Goal: Check status: Check status

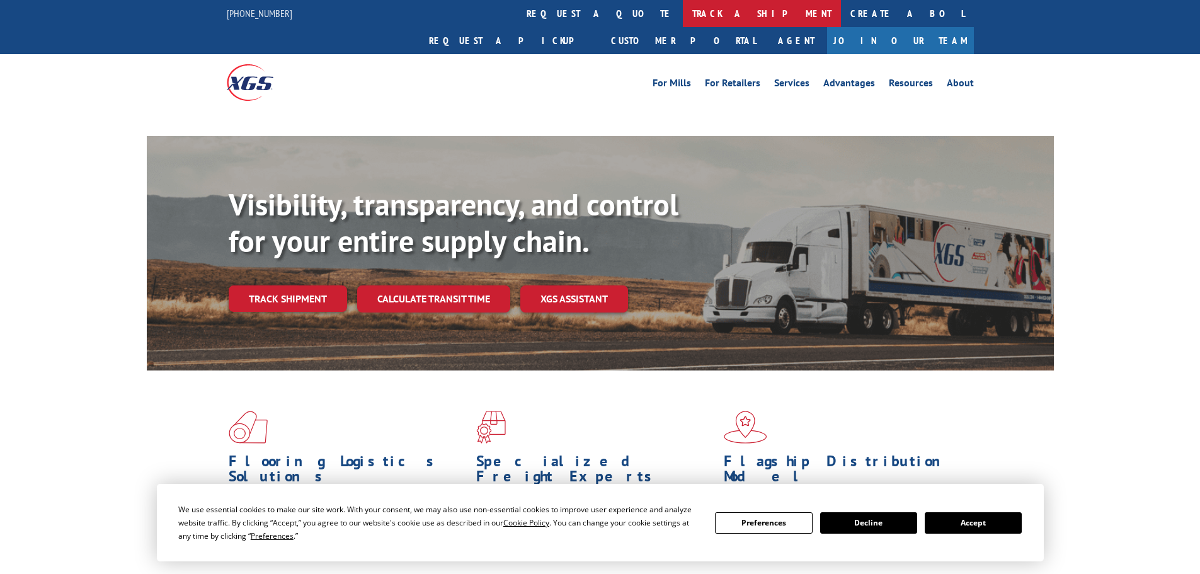
click at [683, 18] on link "track a shipment" at bounding box center [762, 13] width 158 height 27
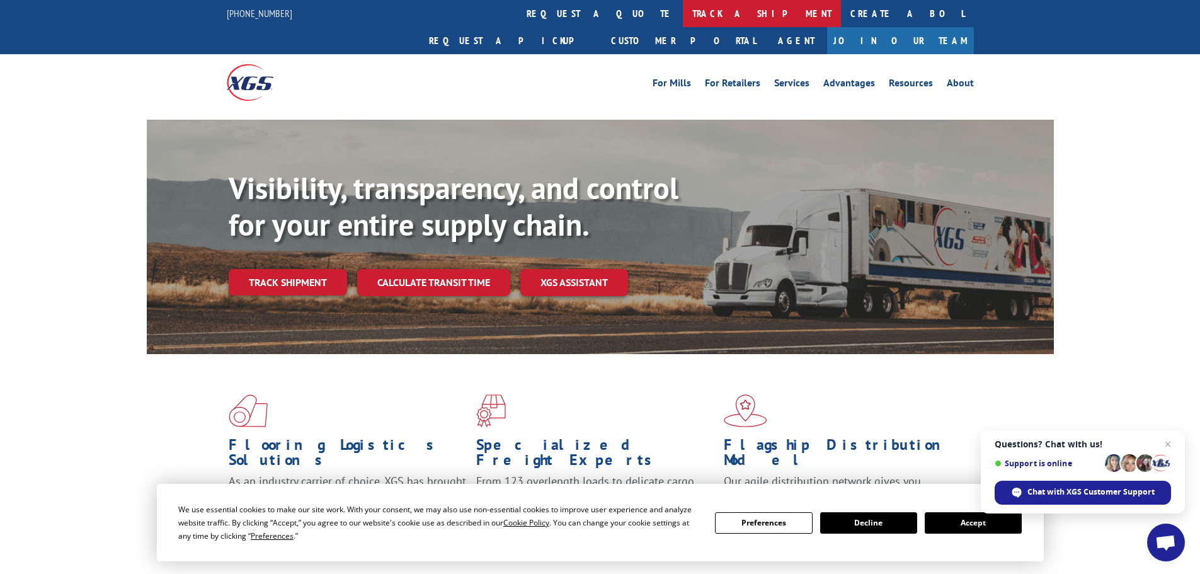
click at [683, 14] on link "track a shipment" at bounding box center [762, 13] width 158 height 27
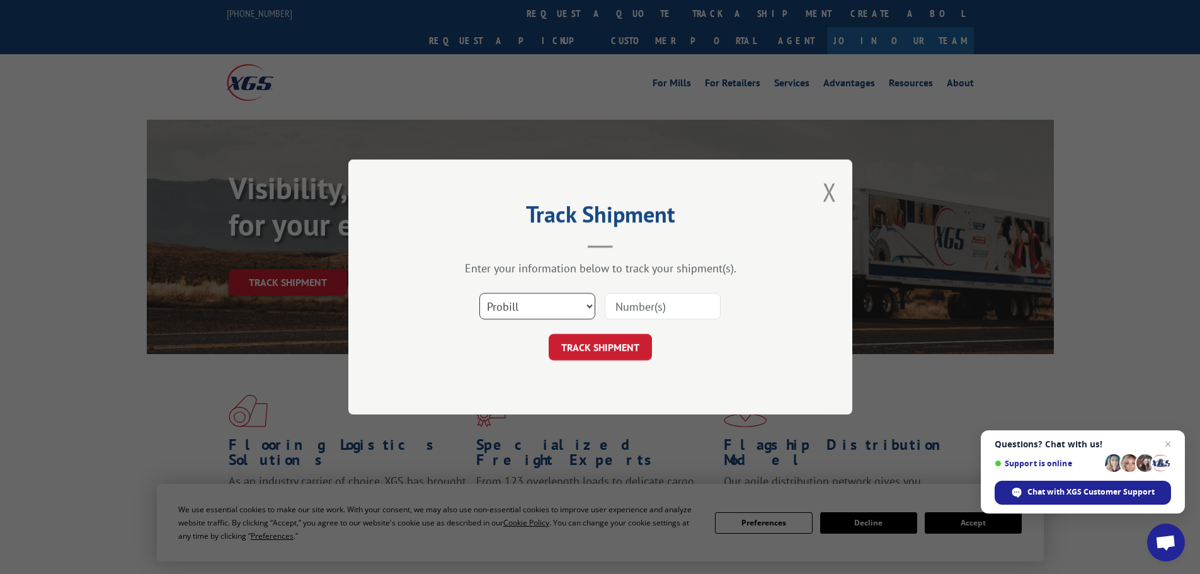
click at [585, 305] on select "Select category... Probill BOL PO" at bounding box center [538, 306] width 116 height 26
select select "po"
click at [480, 293] on select "Select category... Probill BOL PO" at bounding box center [538, 306] width 116 height 26
paste input "23517146"
type input "23517146"
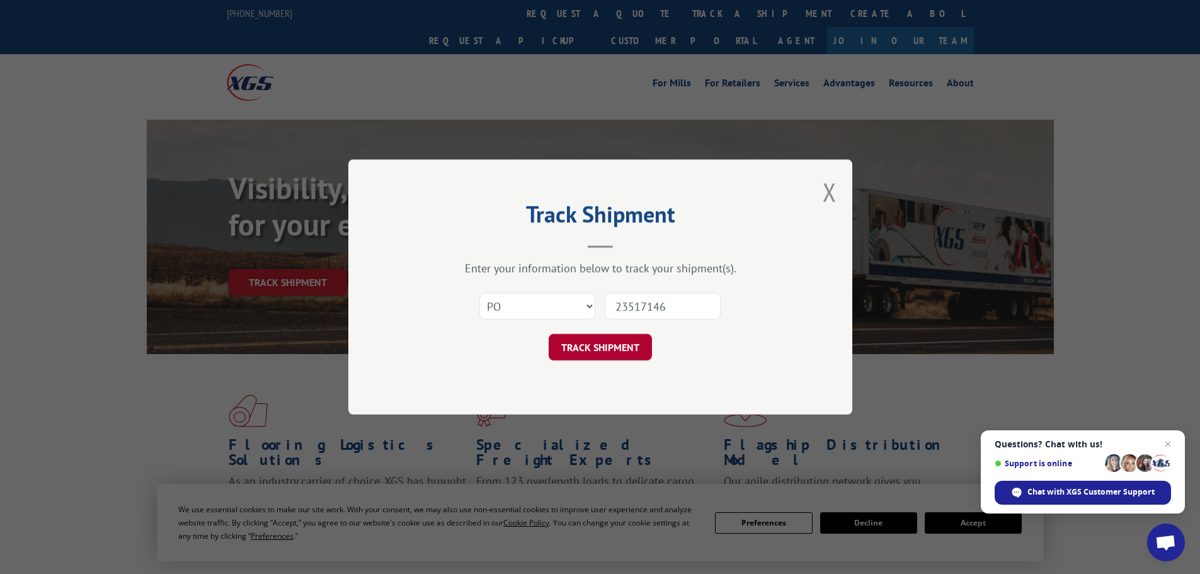
click at [601, 347] on button "TRACK SHIPMENT" at bounding box center [600, 347] width 103 height 26
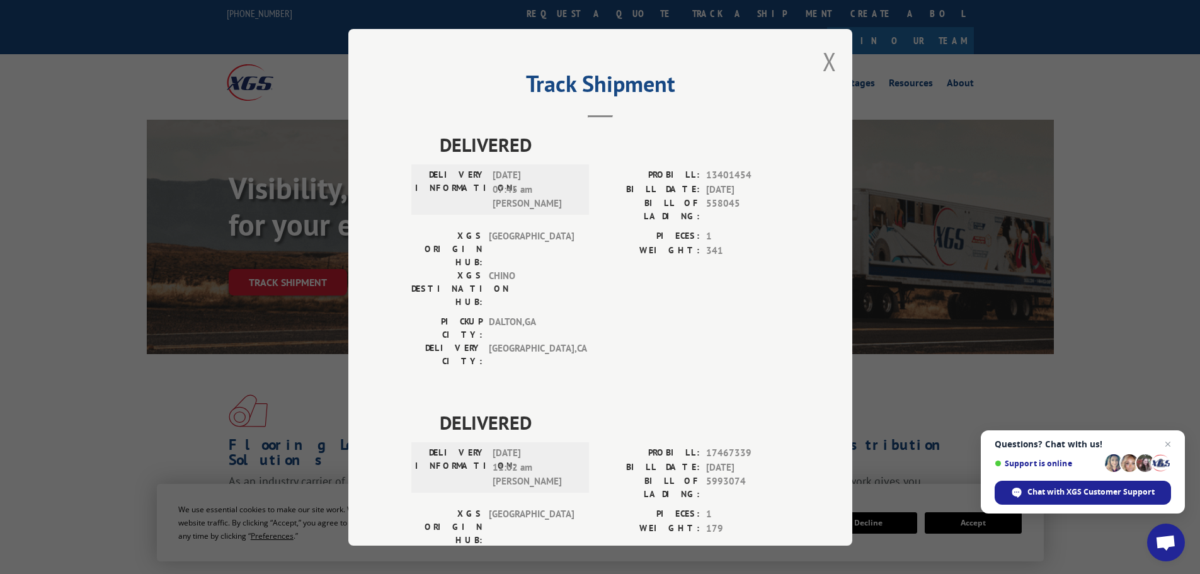
click at [825, 59] on button "Close modal" at bounding box center [830, 61] width 14 height 33
click at [828, 78] on link "Advantages" at bounding box center [850, 85] width 52 height 14
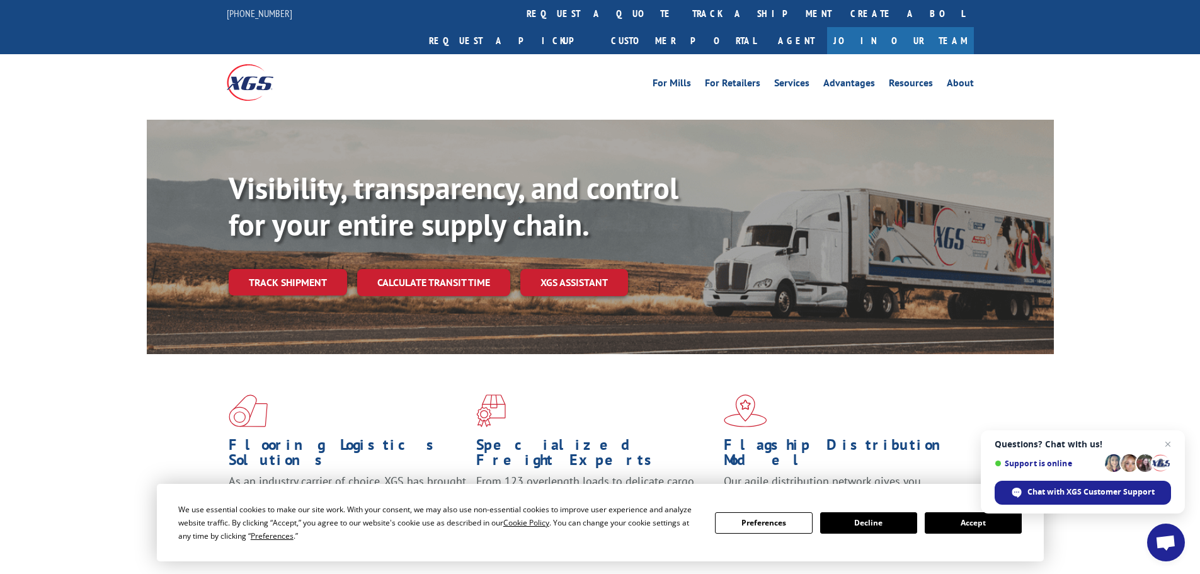
click at [1132, 294] on div "Visibility, transparency, and control for your entire supply chain. Track shipm…" at bounding box center [600, 249] width 1200 height 259
